Goal: Find contact information: Find contact information

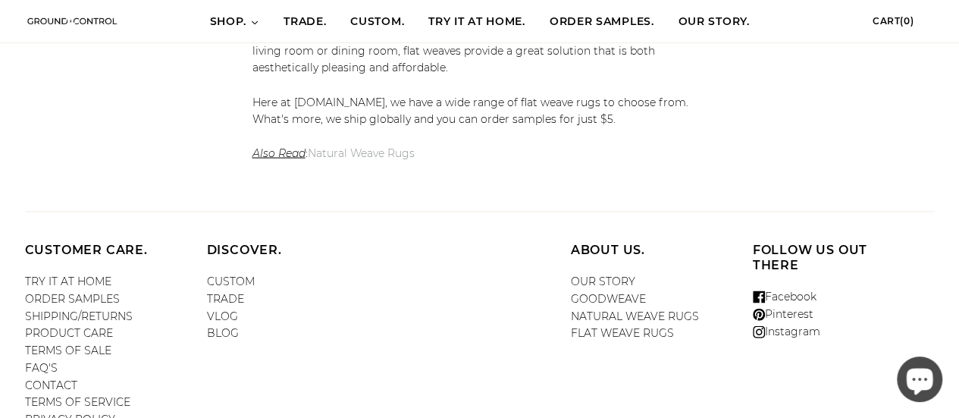
scroll to position [1560, 0]
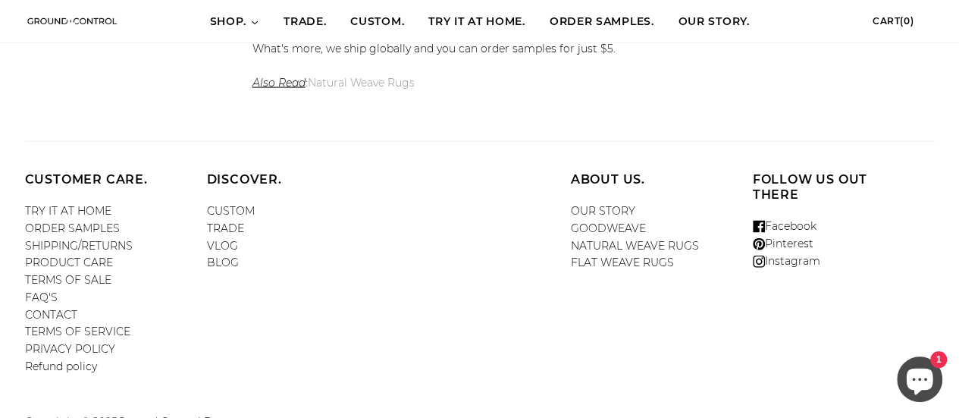
click at [57, 308] on link "CONTACT" at bounding box center [51, 315] width 52 height 14
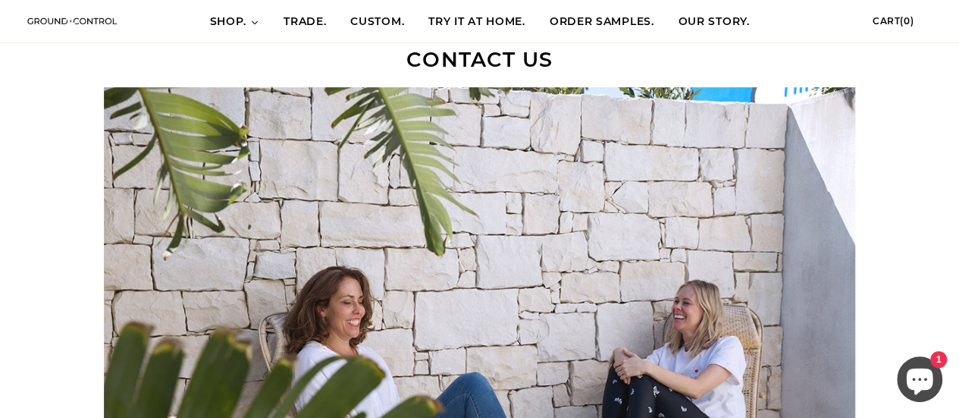
scroll to position [99, 0]
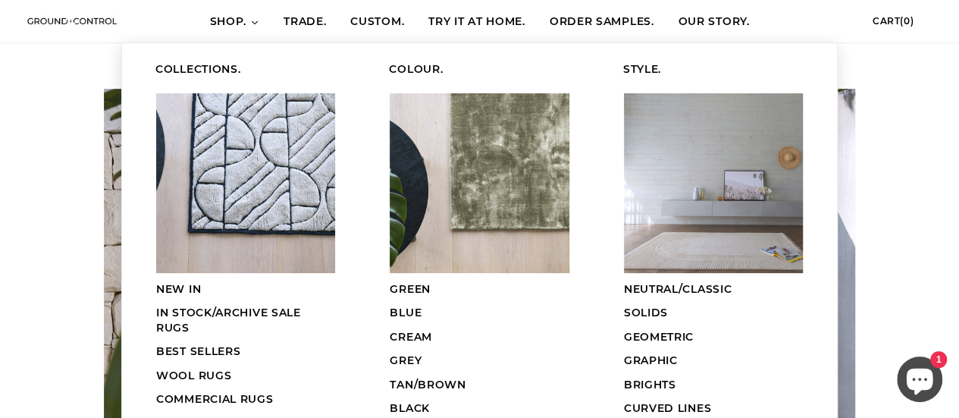
click at [259, 119] on img at bounding box center [245, 182] width 179 height 179
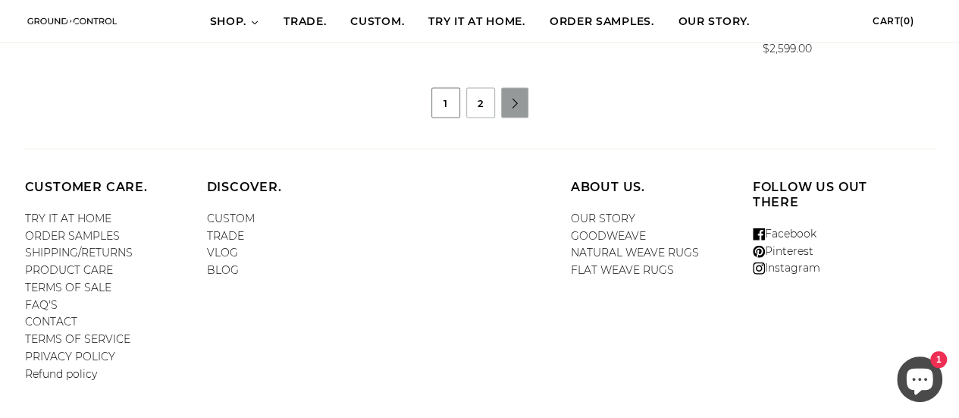
scroll to position [1678, 0]
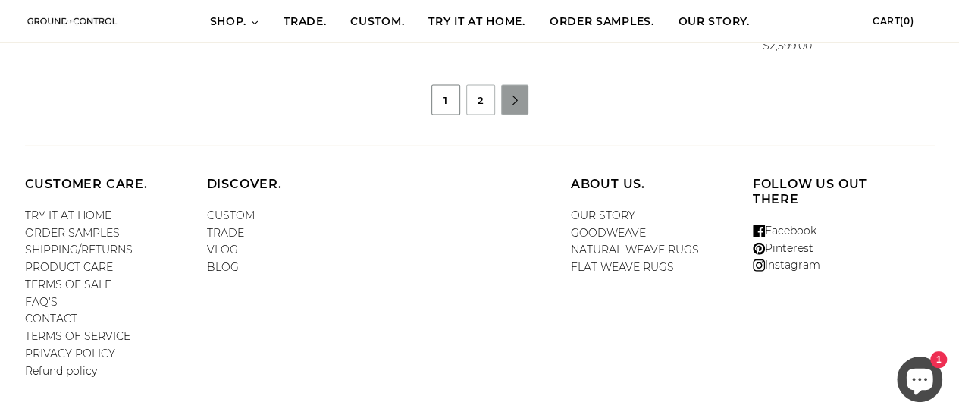
click at [794, 233] on link "Facebook" at bounding box center [785, 231] width 64 height 14
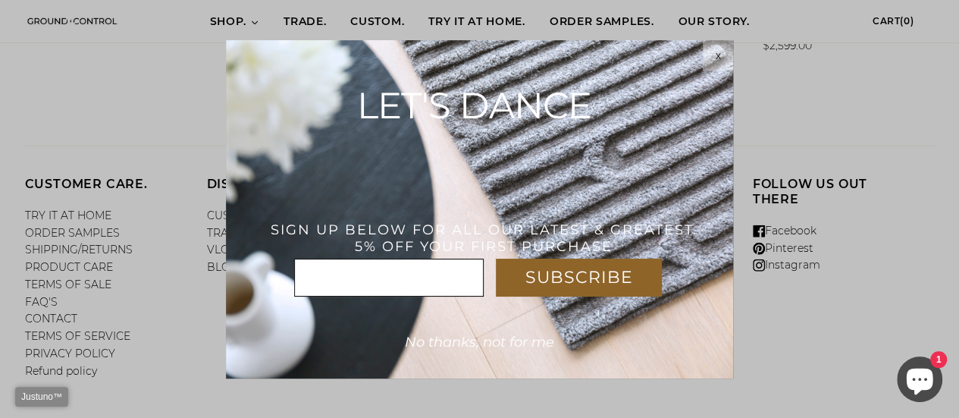
click at [717, 49] on span "x" at bounding box center [718, 55] width 5 height 12
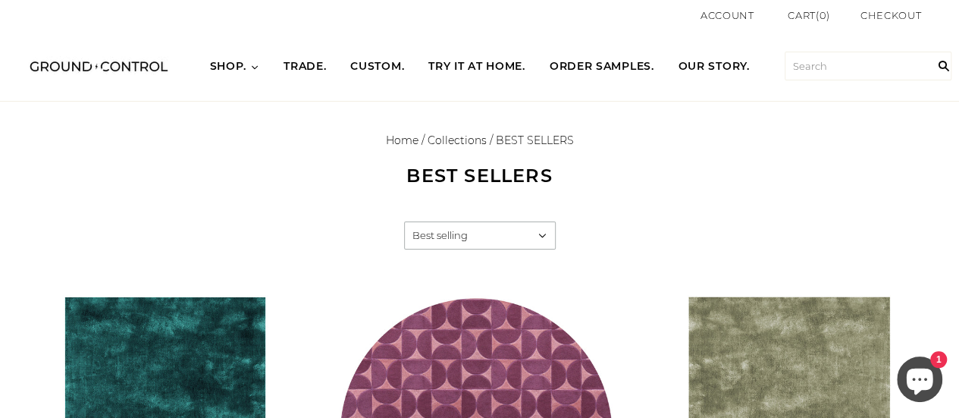
click at [703, 61] on span "OUR STORY." at bounding box center [713, 66] width 71 height 15
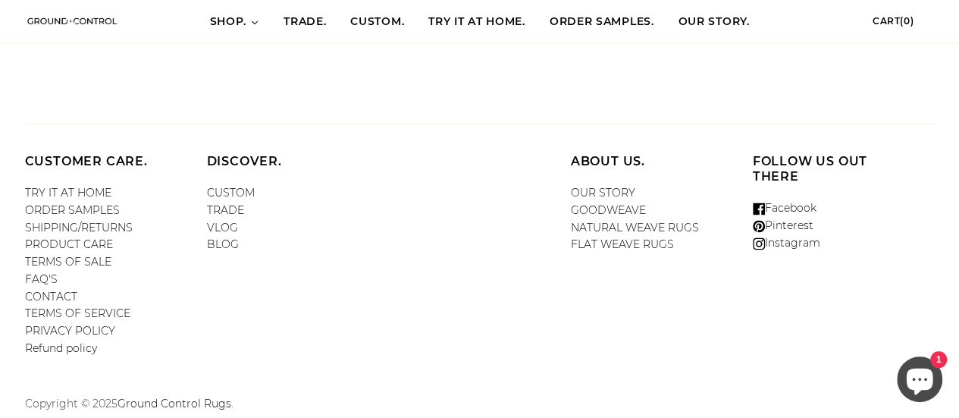
scroll to position [926, 0]
click at [794, 212] on link "Facebook" at bounding box center [785, 209] width 64 height 14
click at [782, 243] on link "Instagram" at bounding box center [786, 244] width 67 height 14
click at [61, 294] on link "CONTACT" at bounding box center [51, 298] width 52 height 14
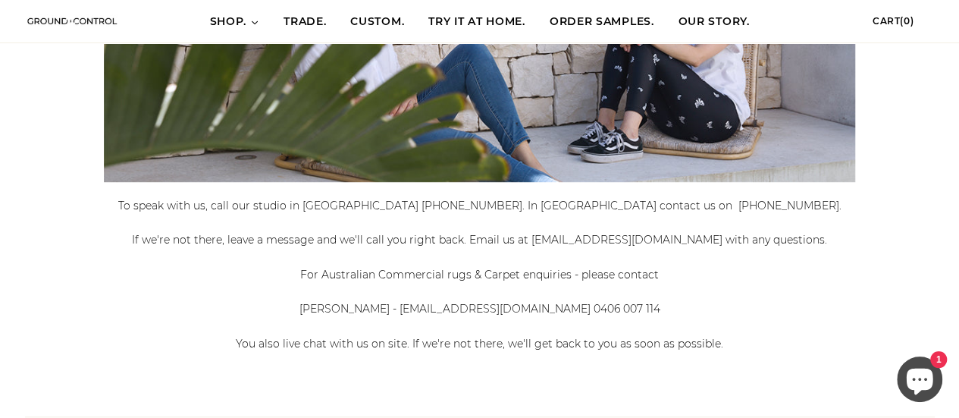
scroll to position [493, 0]
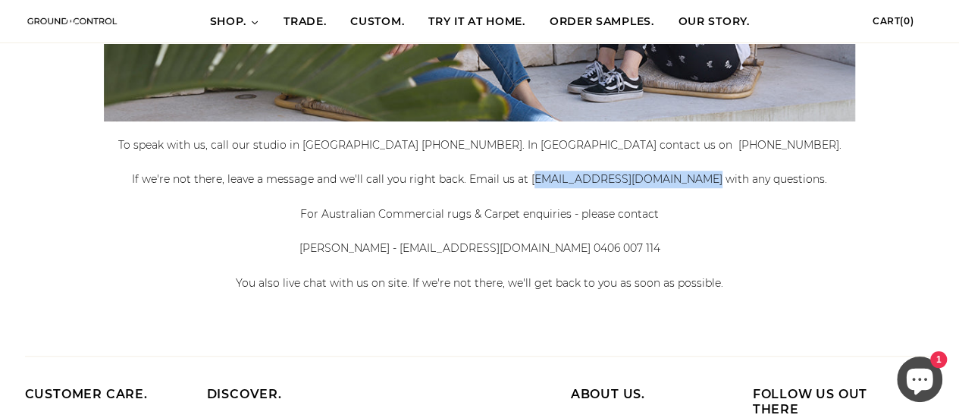
drag, startPoint x: 702, startPoint y: 177, endPoint x: 544, endPoint y: 177, distance: 157.7
click at [544, 177] on div "If we're not there, leave a message and we'll call you right back. Email us at …" at bounding box center [480, 179] width 864 height 17
copy div "[EMAIL_ADDRESS][DOMAIN_NAME]"
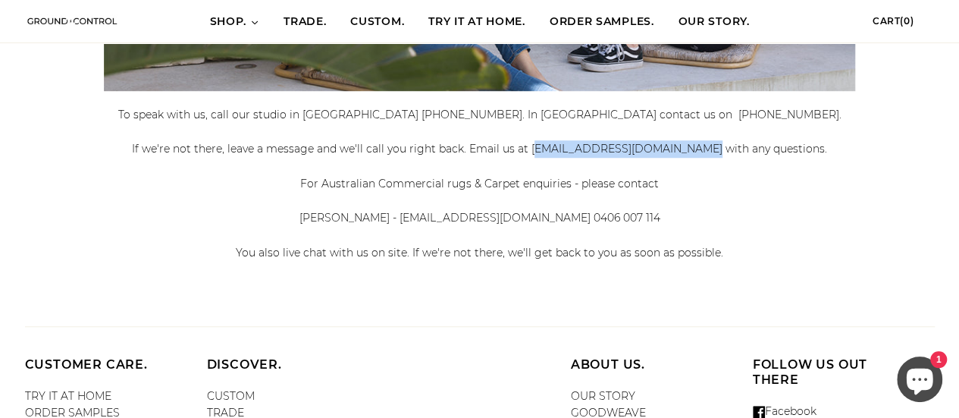
copy div "[EMAIL_ADDRESS][DOMAIN_NAME]"
